Goal: Transaction & Acquisition: Purchase product/service

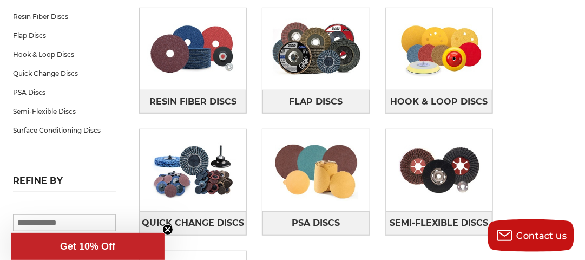
scroll to position [216, 0]
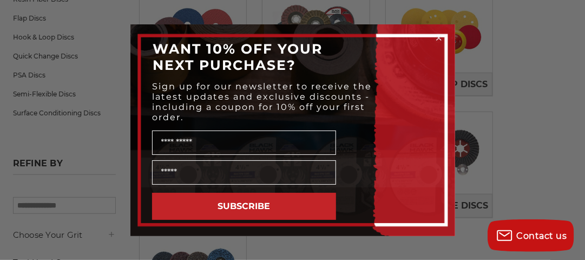
click at [437, 34] on circle "Close dialog" at bounding box center [438, 37] width 10 height 10
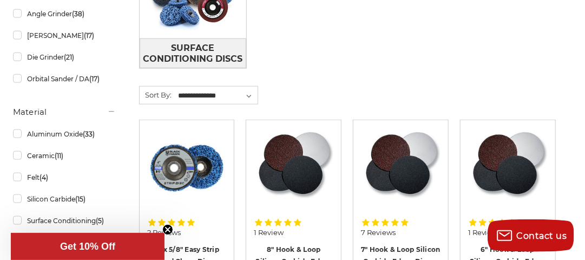
scroll to position [433, 0]
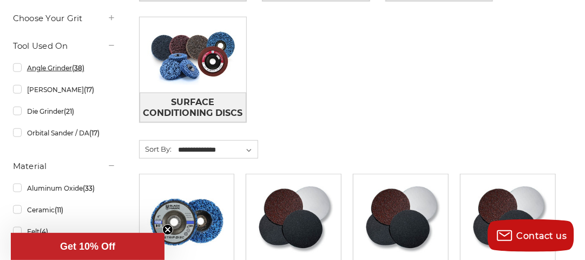
click at [17, 69] on link "Angle Grinder (38)" at bounding box center [64, 67] width 103 height 19
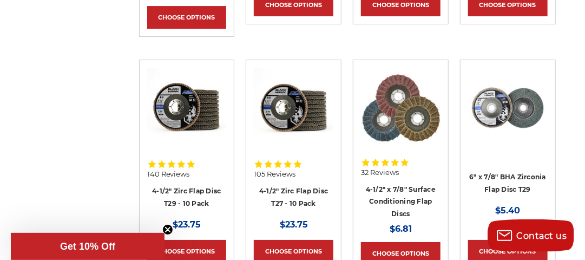
scroll to position [1460, 0]
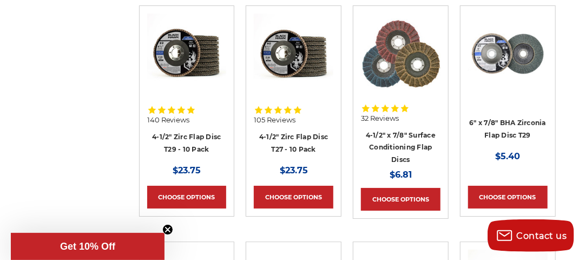
click at [279, 130] on h4 "4-1/2" Zirc Flap Disc T27 - 10 Pack" at bounding box center [293, 145] width 79 height 30
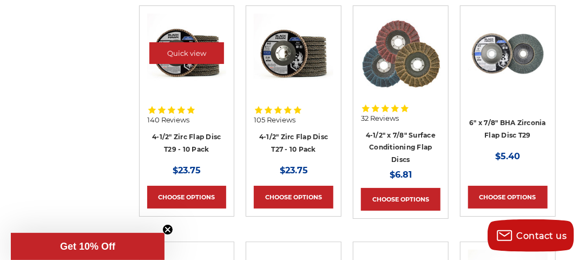
click at [177, 77] on img at bounding box center [186, 53] width 79 height 79
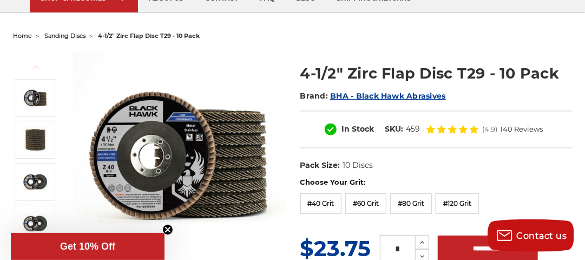
scroll to position [108, 0]
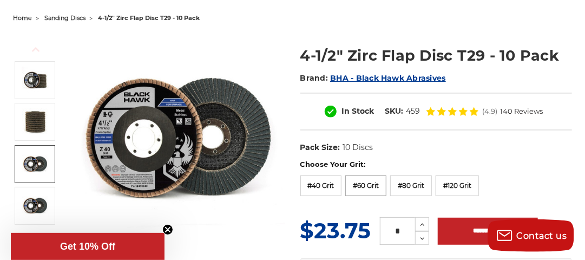
click at [367, 185] on label "#60 Grit" at bounding box center [365, 185] width 41 height 21
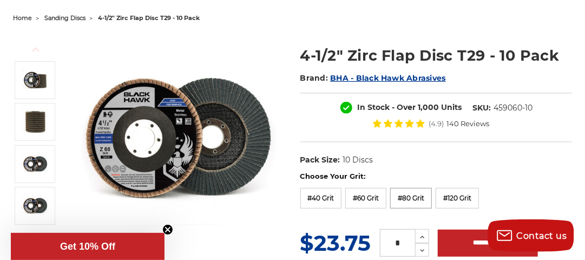
click at [407, 196] on label "#80 Grit" at bounding box center [411, 198] width 42 height 21
click at [369, 197] on label "#60 Grit" at bounding box center [365, 198] width 41 height 21
click at [322, 196] on label "#40 Grit" at bounding box center [321, 198] width 42 height 21
click at [365, 196] on label "#60 Grit" at bounding box center [365, 198] width 41 height 21
click at [400, 197] on label "#80 Grit" at bounding box center [411, 198] width 42 height 21
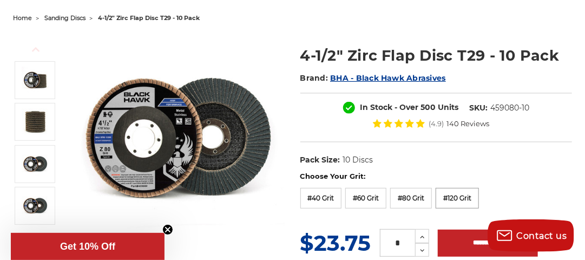
click at [453, 195] on label "#120 Grit" at bounding box center [456, 198] width 43 height 21
click at [328, 197] on label "#40 Grit" at bounding box center [321, 198] width 42 height 21
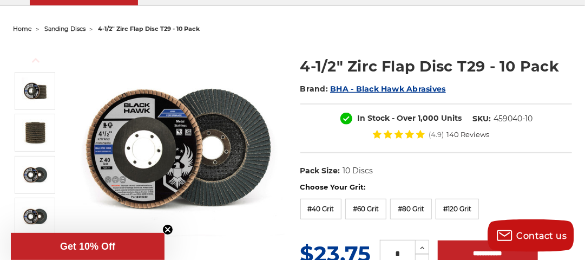
scroll to position [54, 0]
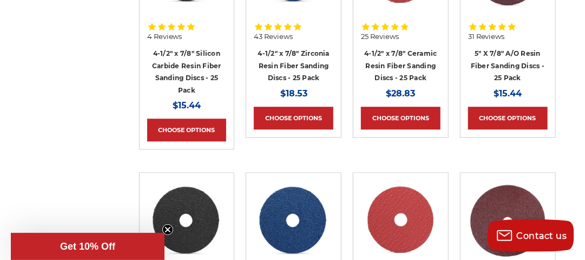
scroll to position [1164, 0]
